Goal: Communication & Community: Participate in discussion

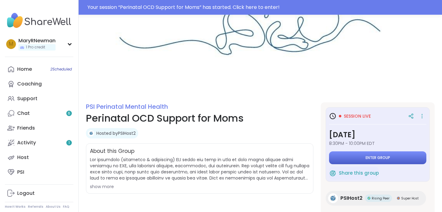
click at [356, 160] on button "Enter group" at bounding box center [377, 158] width 97 height 13
click at [374, 160] on span "Enter group" at bounding box center [377, 158] width 25 height 5
click at [422, 119] on icon at bounding box center [422, 116] width 6 height 9
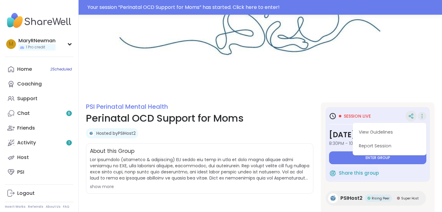
click at [413, 116] on icon at bounding box center [411, 117] width 6 height 6
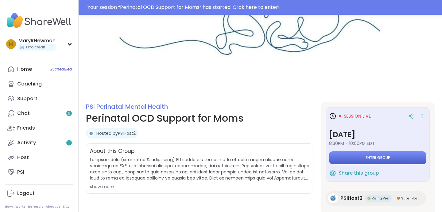
click at [415, 164] on button "Enter group" at bounding box center [377, 158] width 97 height 13
click at [403, 154] on button "Enter group" at bounding box center [377, 158] width 97 height 13
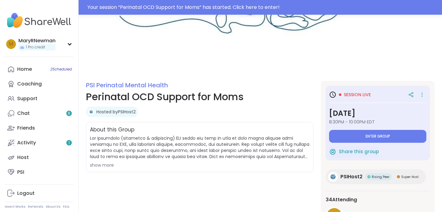
scroll to position [22, 0]
click at [63, 67] on span "2 Scheduled" at bounding box center [60, 69] width 21 height 5
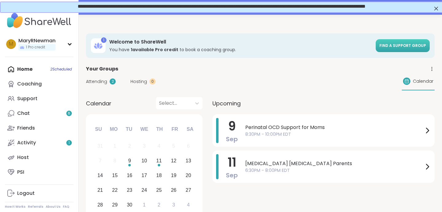
click at [387, 42] on link "Find a support group" at bounding box center [403, 45] width 54 height 13
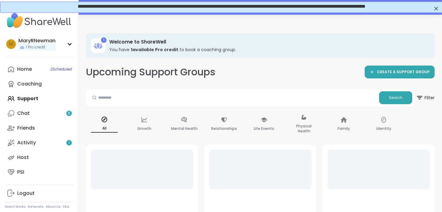
click at [41, 96] on div "Home 2 Scheduled Coaching Support Chat 6 Friends Activity 1 Host PSI" at bounding box center [39, 121] width 68 height 118
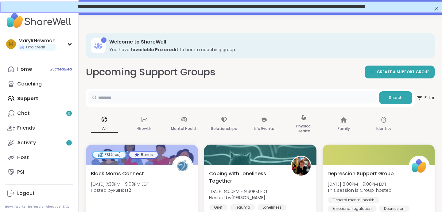
click at [118, 93] on input "text" at bounding box center [232, 97] width 288 height 12
type input "***"
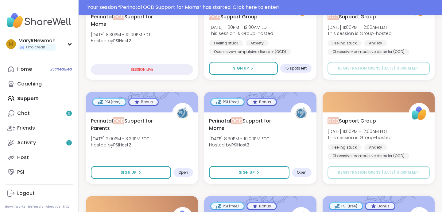
scroll to position [171, 0]
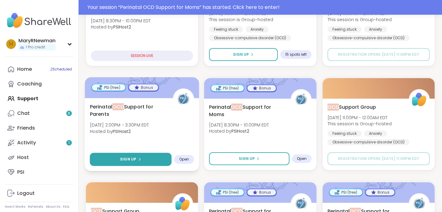
click at [149, 160] on button "Sign Up" at bounding box center [131, 159] width 82 height 13
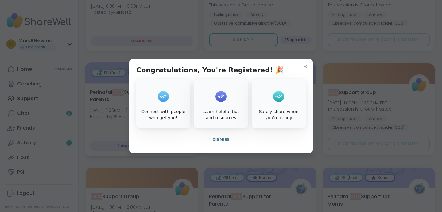
scroll to position [156, 0]
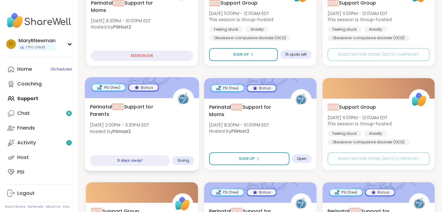
click at [159, 147] on div "Perinatal OCD Support for Parents [DATE] 2:00PM - 3:30PM EDT Hosted by PSIHost2…" at bounding box center [142, 134] width 114 height 73
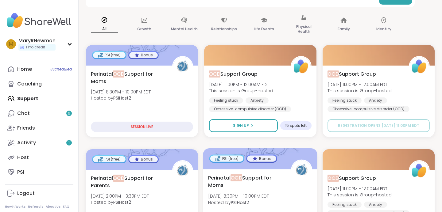
scroll to position [56, 0]
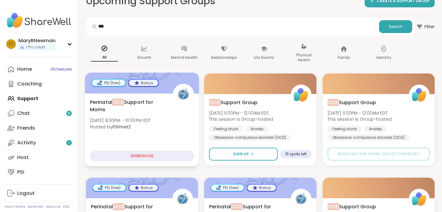
click at [168, 116] on div "Perinatal OCD Support for Moms [DATE] 8:30PM - 10:00PM EDT Hosted by PSIHost2" at bounding box center [142, 115] width 104 height 35
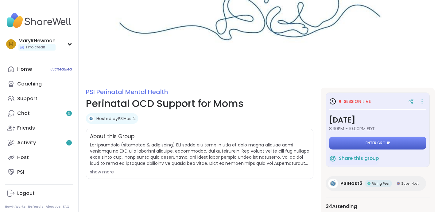
click at [376, 146] on button "Enter group" at bounding box center [377, 143] width 97 height 13
